Goal: Transaction & Acquisition: Download file/media

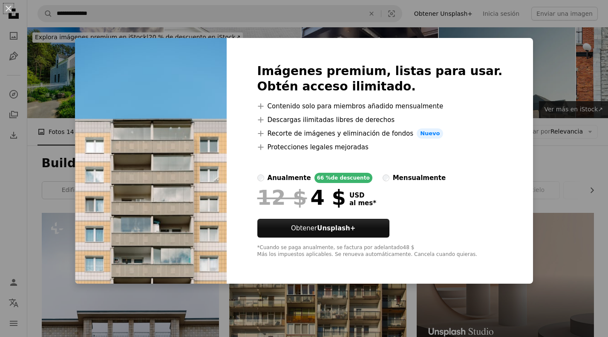
scroll to position [757, 0]
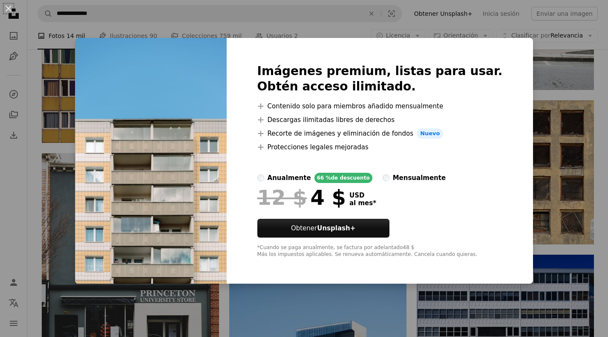
click at [407, 295] on div "An X shape Imágenes premium, listas para usar. Obtén acceso ilimitado. A plus s…" at bounding box center [304, 168] width 608 height 337
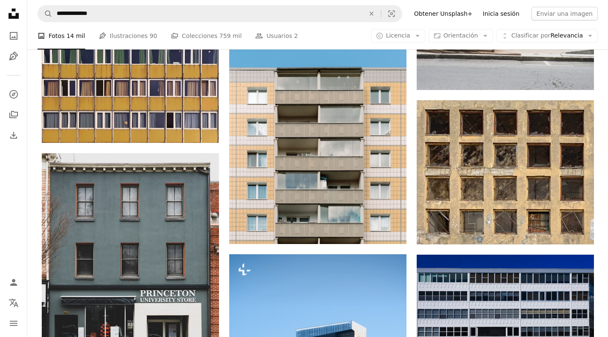
click at [510, 14] on link "Inicia sesión" at bounding box center [501, 14] width 47 height 14
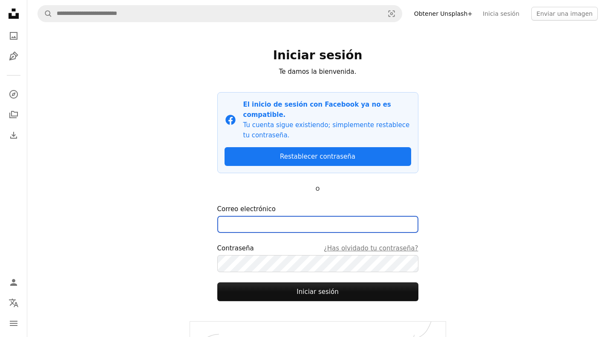
click at [295, 216] on input "Correo electrónico" at bounding box center [317, 224] width 201 height 17
type input "**********"
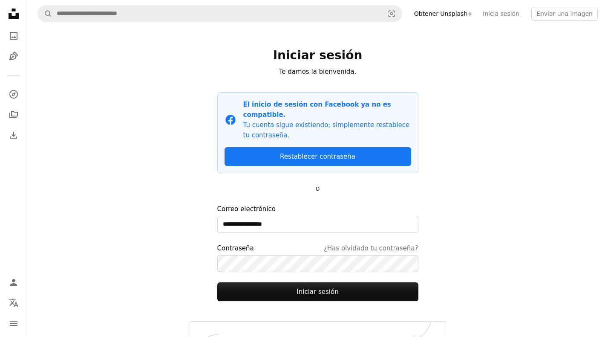
click at [192, 244] on div "**********" at bounding box center [318, 174] width 256 height 294
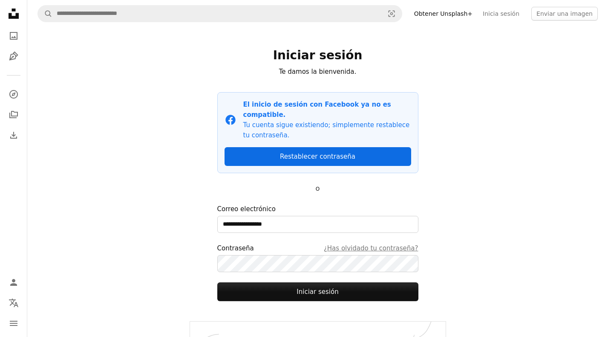
click at [338, 147] on link "Restablecer contraseña" at bounding box center [318, 156] width 187 height 19
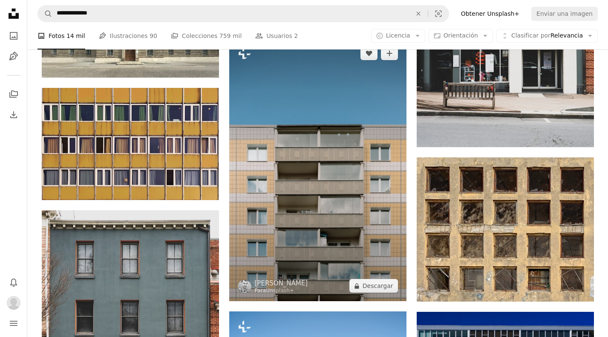
scroll to position [716, 0]
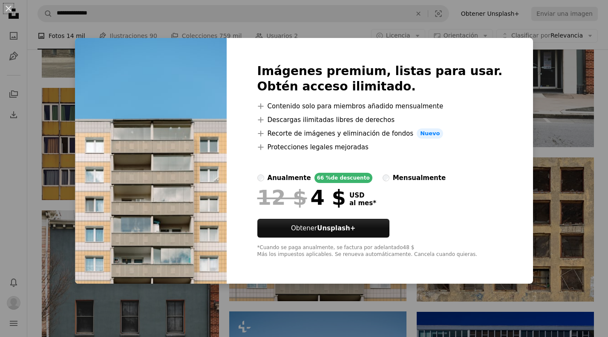
click at [600, 150] on div "An X shape Imágenes premium, listas para usar. Obtén acceso ilimitado. A plus s…" at bounding box center [304, 168] width 608 height 337
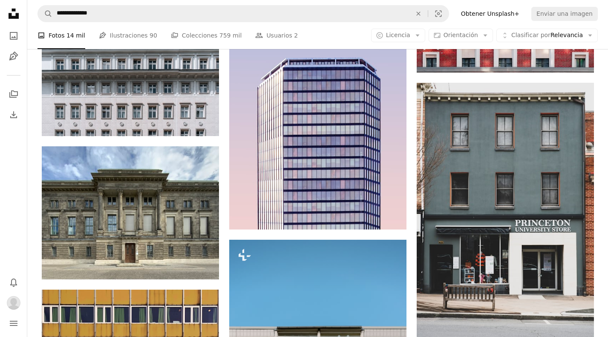
scroll to position [512, 0]
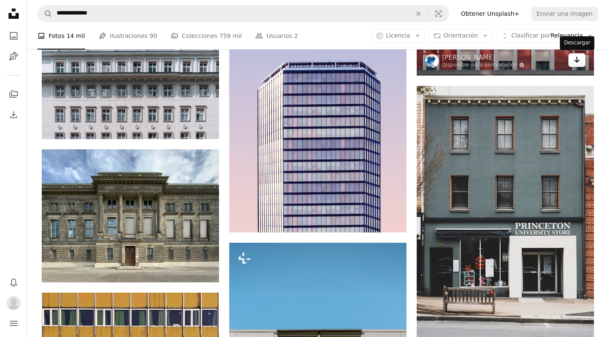
click at [576, 37] on div "Descargar" at bounding box center [577, 43] width 35 height 14
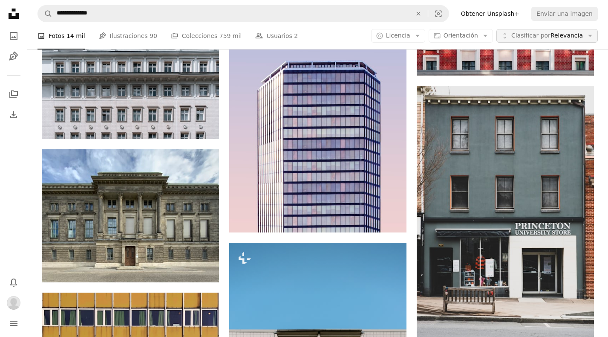
click at [591, 38] on icon "Arrow down" at bounding box center [591, 36] width 8 height 8
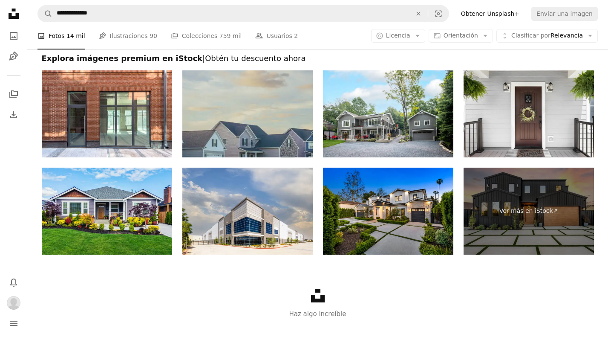
scroll to position [1901, 0]
